Goal: Task Accomplishment & Management: Manage account settings

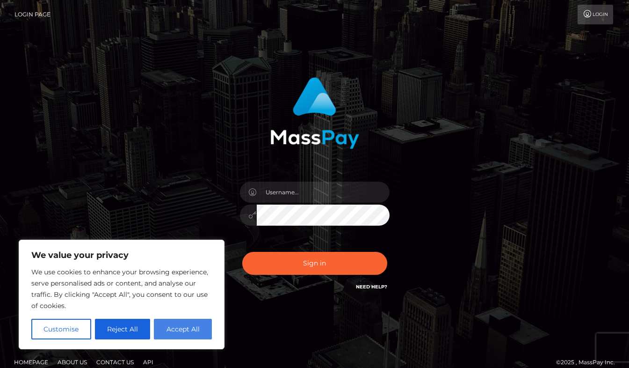
click at [171, 330] on button "Accept All" at bounding box center [183, 329] width 58 height 21
checkbox input "true"
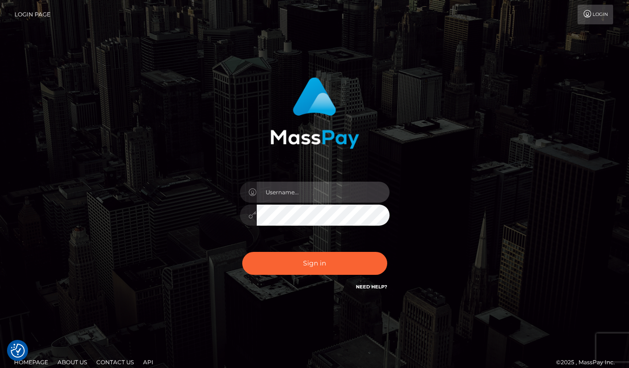
click at [311, 199] on input "text" at bounding box center [323, 192] width 133 height 21
type input "[EMAIL_ADDRESS][DOMAIN_NAME]"
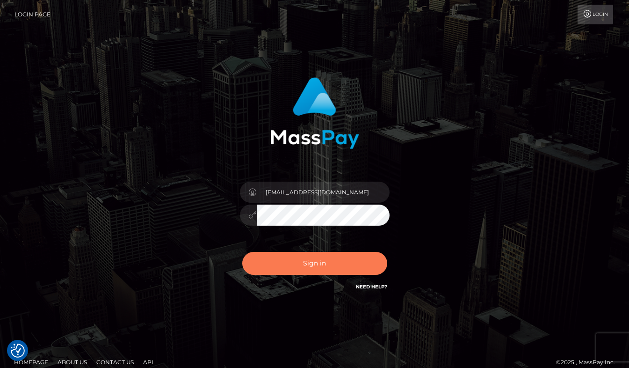
click at [316, 259] on button "Sign in" at bounding box center [314, 263] width 145 height 23
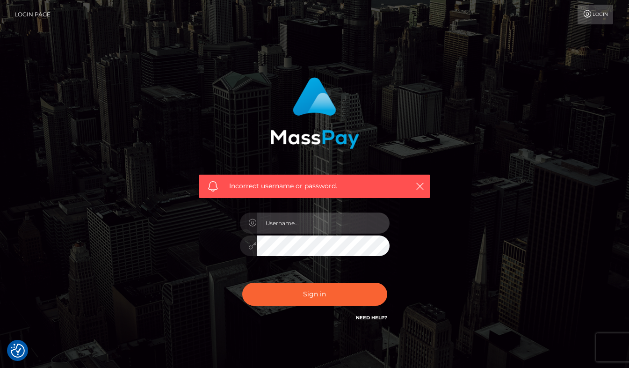
click at [303, 222] on input "text" at bounding box center [323, 222] width 133 height 21
type input "payingdove"
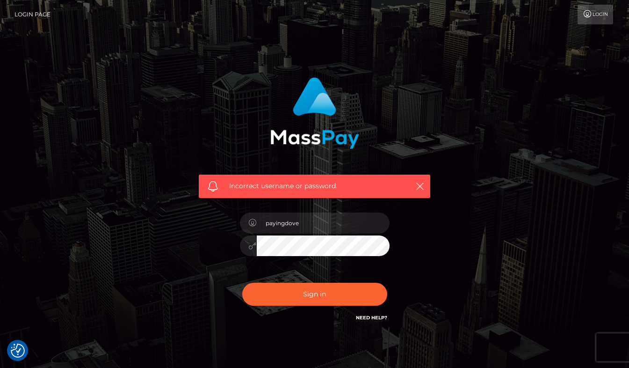
click at [451, 225] on div "Incorrect username or password. payingdove" at bounding box center [315, 204] width 534 height 269
click at [242, 283] on button "Sign in" at bounding box center [314, 294] width 145 height 23
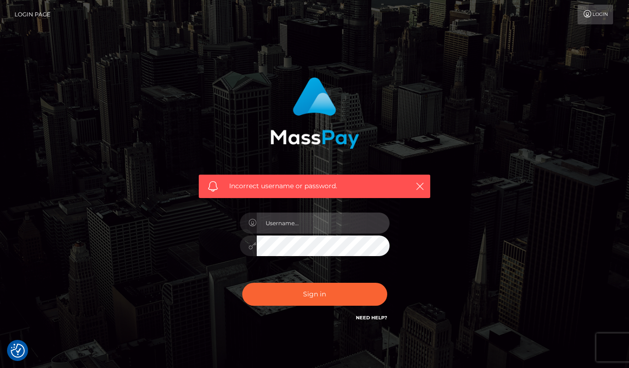
click at [304, 218] on input "text" at bounding box center [323, 222] width 133 height 21
type input "[EMAIL_ADDRESS][DOMAIN_NAME]"
click at [242, 283] on button "Sign in" at bounding box center [314, 294] width 145 height 23
click at [335, 226] on input "text" at bounding box center [323, 222] width 133 height 21
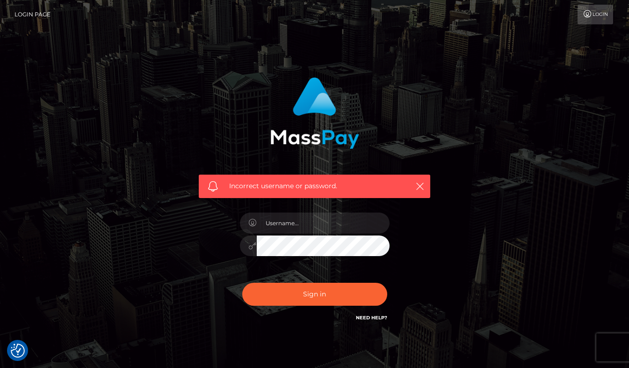
click at [478, 211] on div "Incorrect username or password." at bounding box center [315, 204] width 534 height 269
click at [373, 317] on link "Need Help?" at bounding box center [371, 317] width 31 height 6
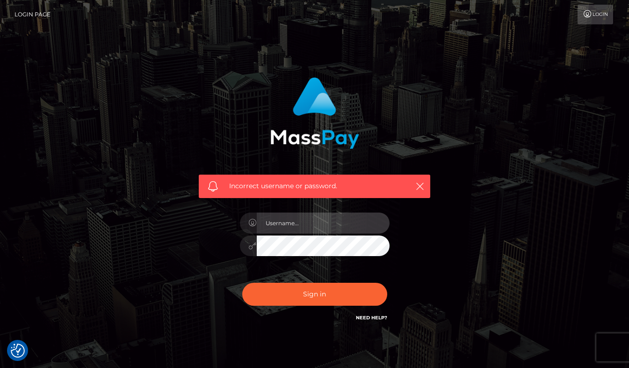
click at [285, 225] on input "text" at bounding box center [323, 222] width 133 height 21
type input "[EMAIL_ADDRESS][DOMAIN_NAME]"
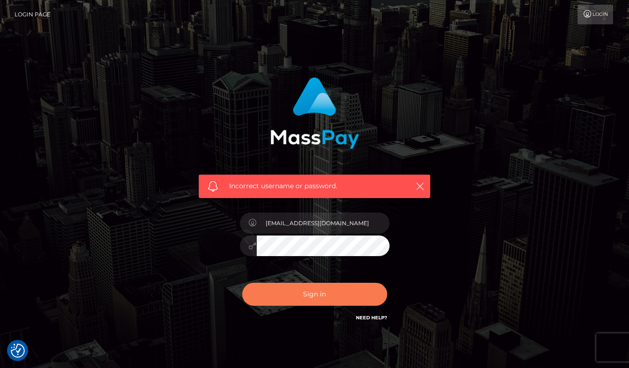
click at [311, 300] on button "Sign in" at bounding box center [314, 294] width 145 height 23
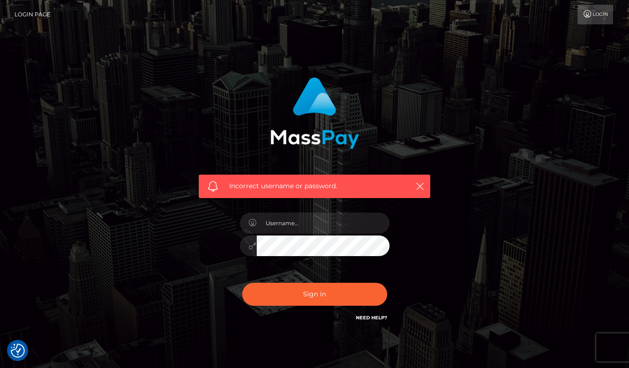
click at [590, 13] on icon at bounding box center [588, 13] width 10 height 7
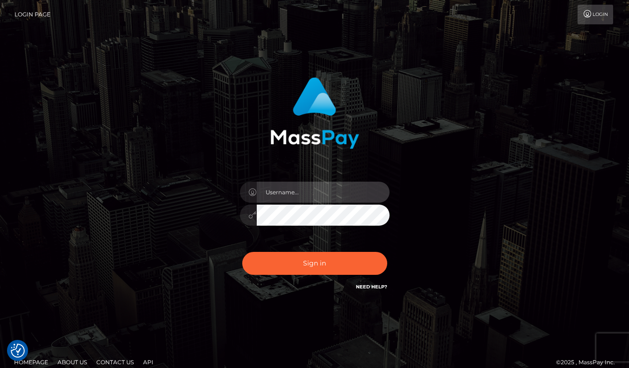
click at [339, 194] on input "text" at bounding box center [323, 192] width 133 height 21
type input "[EMAIL_ADDRESS][DOMAIN_NAME]"
click at [242, 252] on button "Sign in" at bounding box center [314, 263] width 145 height 23
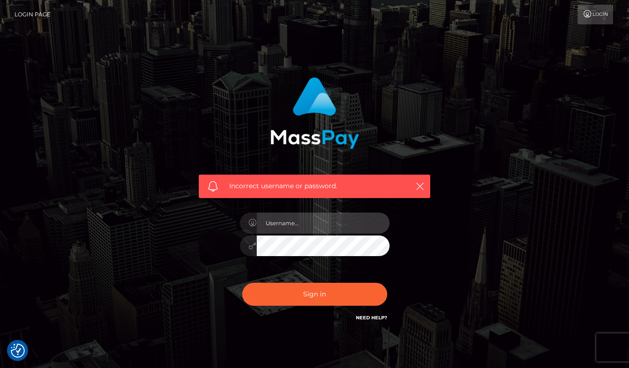
click at [325, 222] on input "text" at bounding box center [323, 222] width 133 height 21
type input "[EMAIL_ADDRESS][DOMAIN_NAME]"
click at [242, 283] on button "Sign in" at bounding box center [314, 294] width 145 height 23
click at [295, 227] on input "text" at bounding box center [323, 222] width 133 height 21
type input "[EMAIL_ADDRESS][DOMAIN_NAME]"
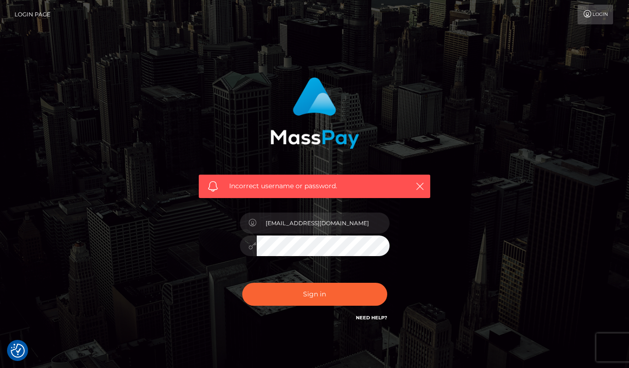
click at [250, 224] on icon at bounding box center [253, 222] width 8 height 7
click at [242, 283] on button "Sign in" at bounding box center [314, 294] width 145 height 23
click at [246, 183] on span "Incorrect username or password." at bounding box center [314, 186] width 171 height 10
